Goal: Navigation & Orientation: Understand site structure

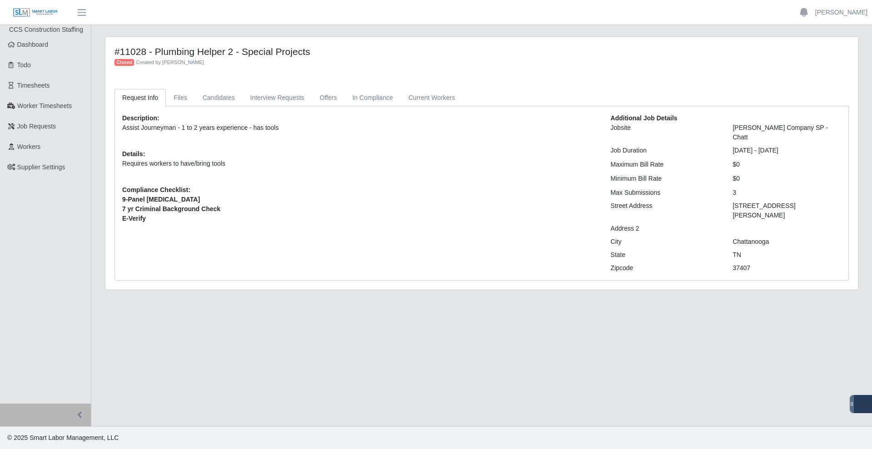
click at [458, 69] on div "#11028 - Plumbing Helper 2 - Special Projects Closed Created by Scott Green" at bounding box center [482, 62] width 748 height 32
click at [34, 44] on span "Dashboard" at bounding box center [32, 44] width 31 height 7
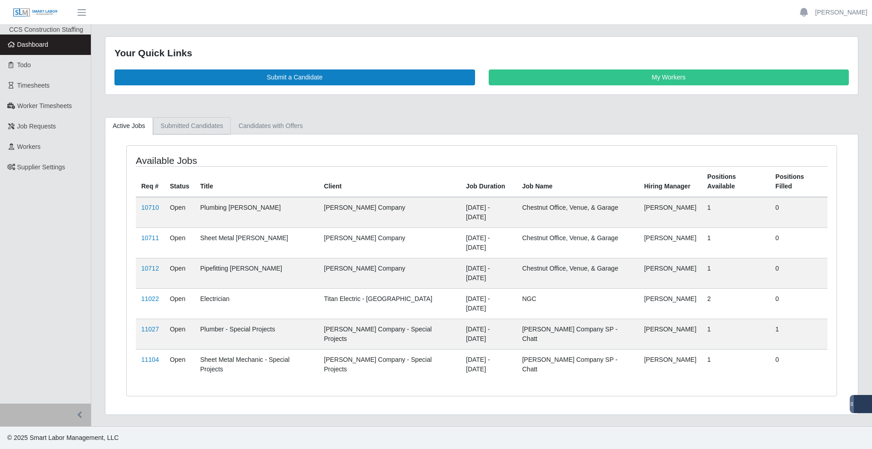
click at [198, 122] on link "Submitted Candidates" at bounding box center [192, 126] width 78 height 18
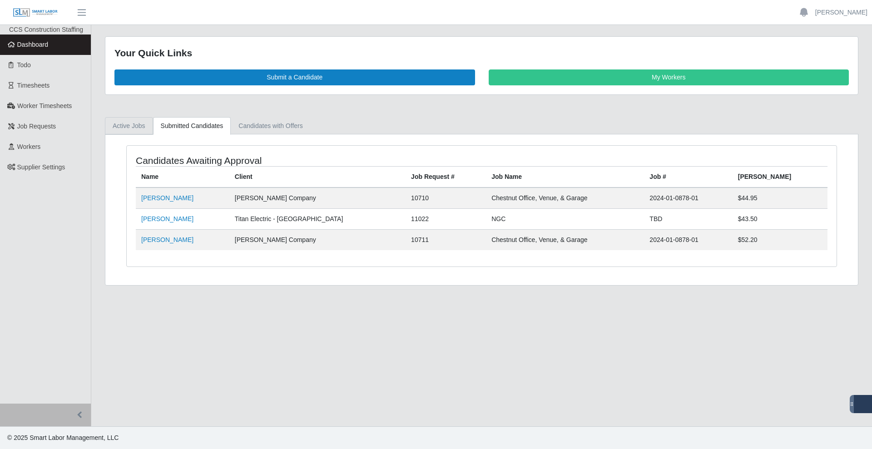
click at [131, 131] on link "Active Jobs" at bounding box center [129, 126] width 48 height 18
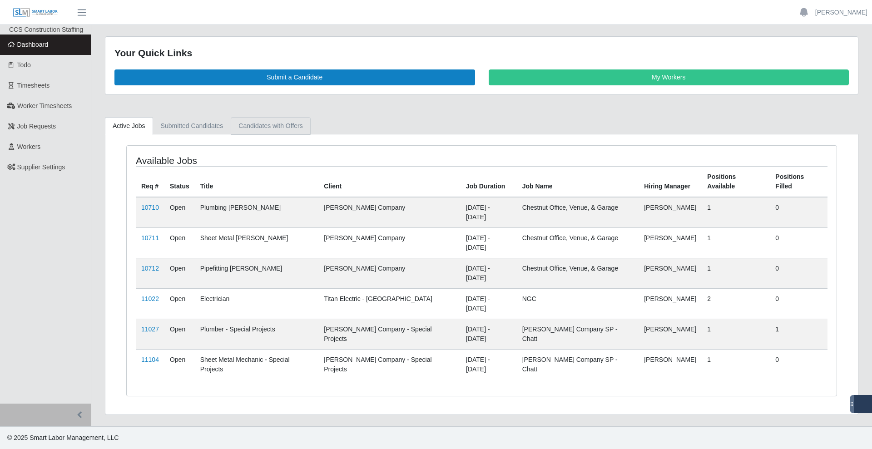
click at [274, 129] on link "Candidates with Offers" at bounding box center [270, 126] width 79 height 18
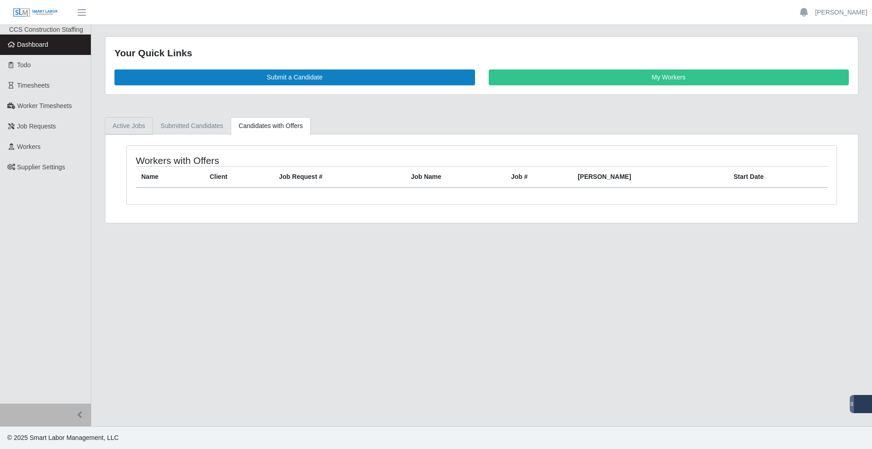
click at [135, 126] on link "Active Jobs" at bounding box center [129, 126] width 48 height 18
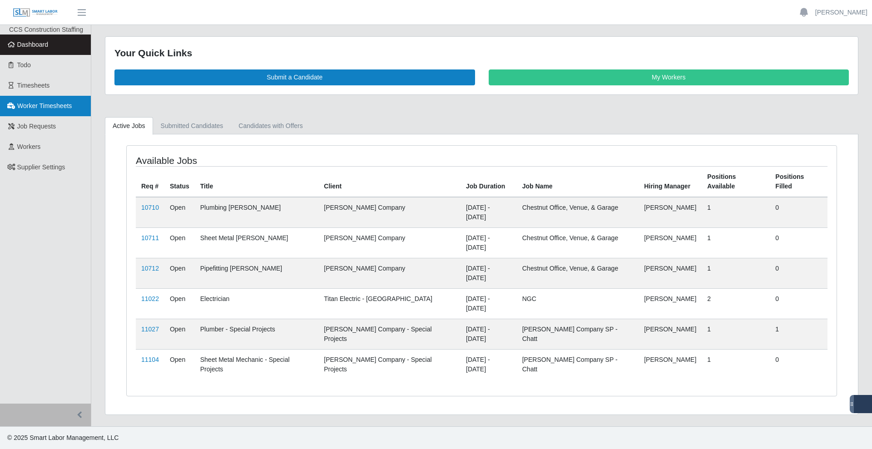
click at [48, 105] on span "Worker Timesheets" at bounding box center [44, 105] width 55 height 7
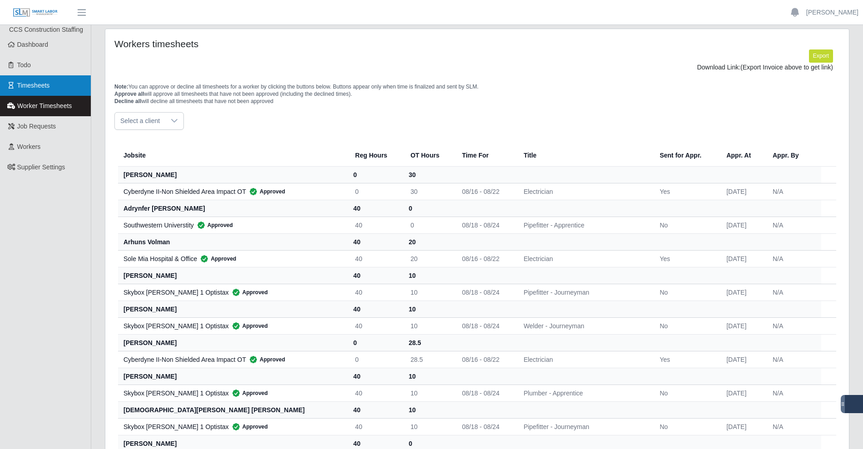
click at [36, 79] on link "Timesheets" at bounding box center [45, 85] width 91 height 20
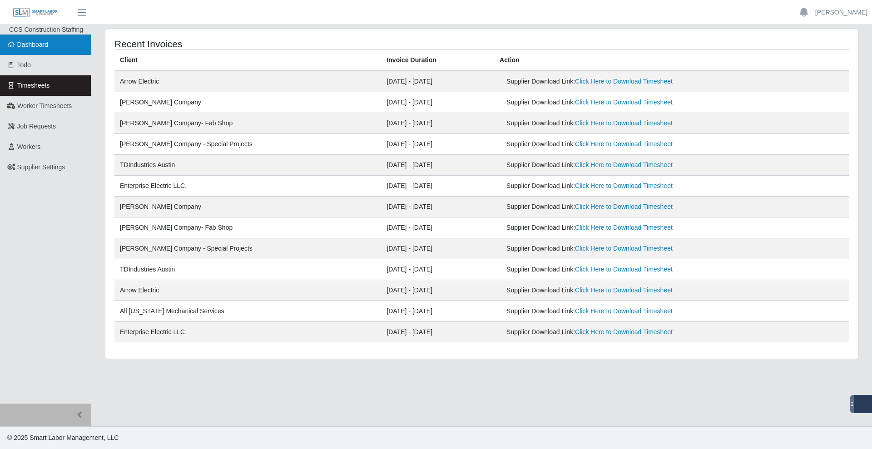
click at [26, 45] on span "Dashboard" at bounding box center [32, 44] width 31 height 7
